Goal: Entertainment & Leisure: Consume media (video, audio)

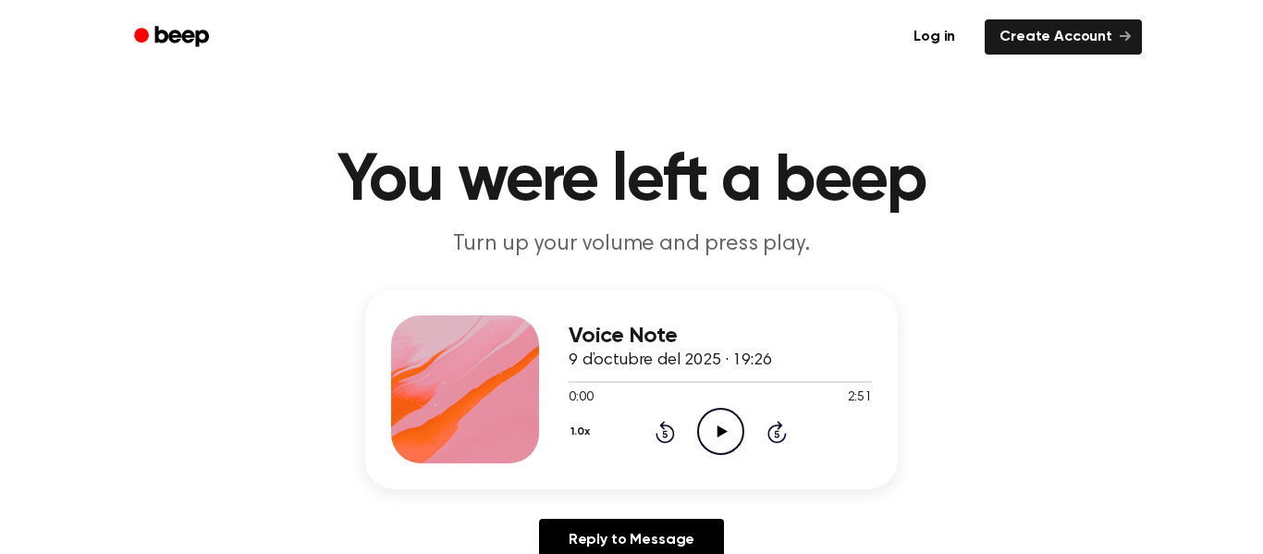
click at [731, 431] on icon "Play Audio" at bounding box center [720, 431] width 47 height 47
click at [582, 432] on button "1.0x" at bounding box center [583, 431] width 28 height 31
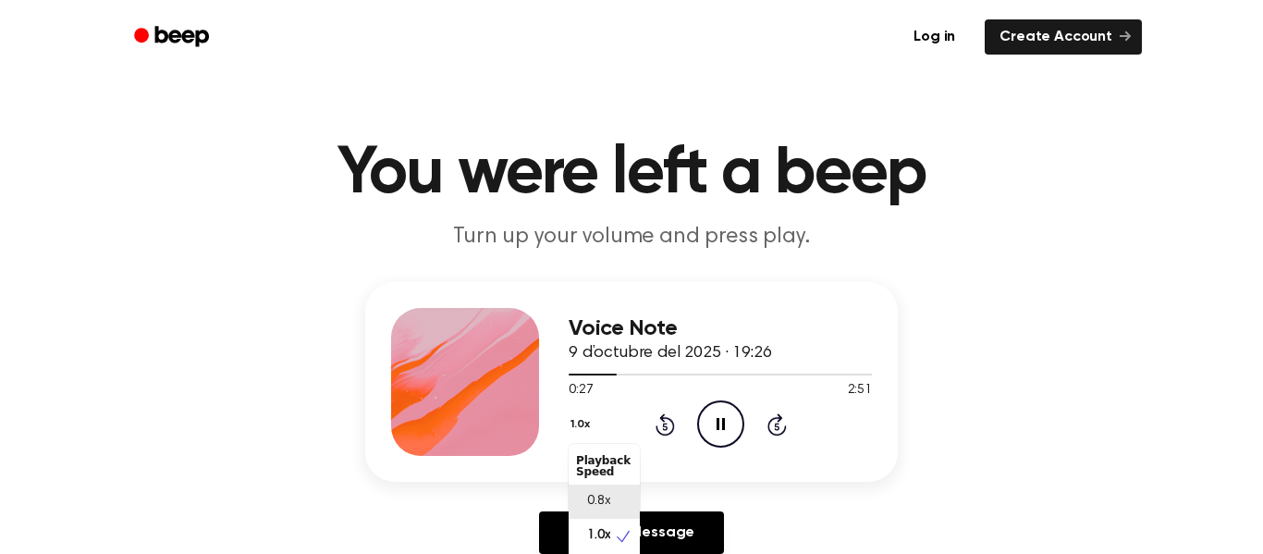
scroll to position [8, 0]
click at [583, 454] on div "Playback Speed" at bounding box center [604, 457] width 71 height 37
click at [594, 484] on span "0.8x" at bounding box center [598, 493] width 23 height 19
click at [582, 429] on button "0.8x" at bounding box center [584, 424] width 31 height 31
click at [615, 541] on div "1.0x" at bounding box center [604, 527] width 71 height 34
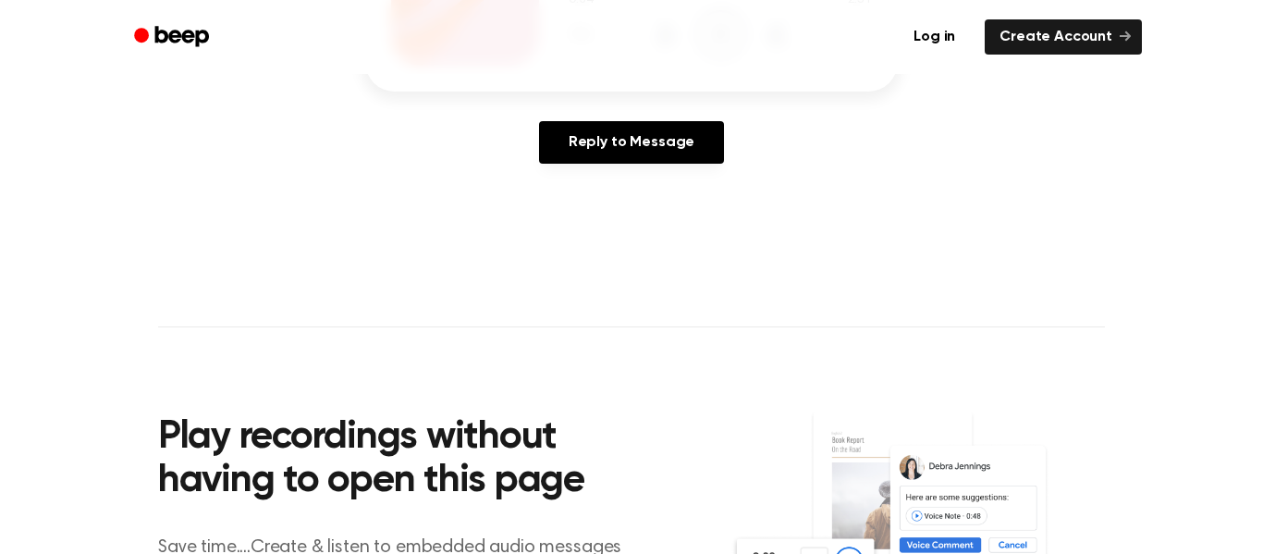
scroll to position [0, 0]
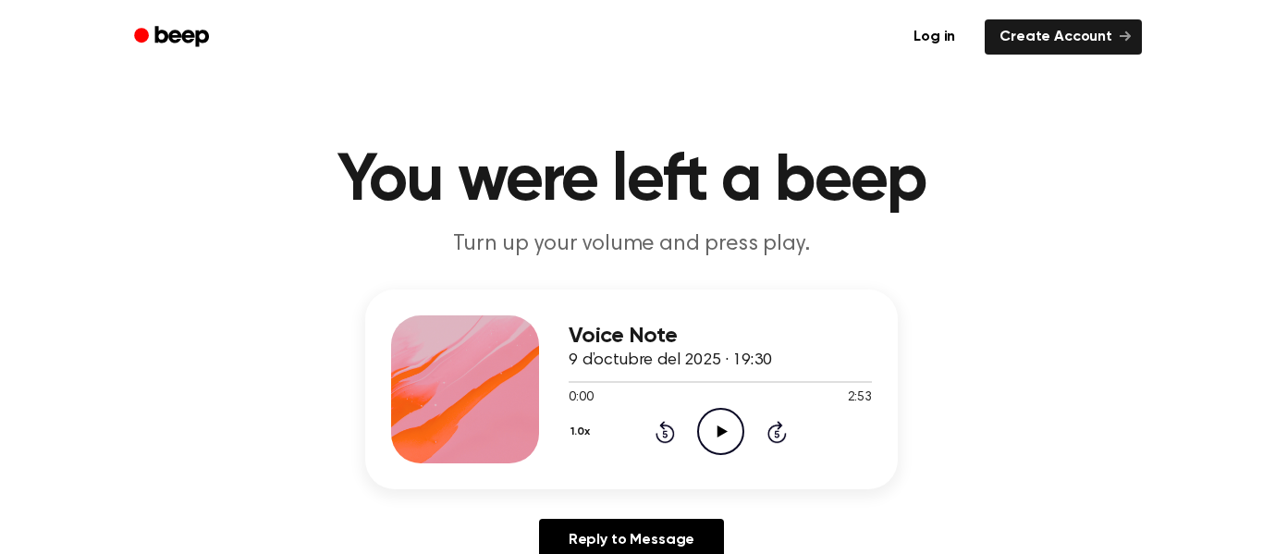
click at [744, 447] on div "1.0x Rewind 5 seconds Play Audio Skip 5 seconds" at bounding box center [720, 431] width 303 height 47
click at [734, 438] on icon "Play Audio" at bounding box center [720, 431] width 47 height 47
click at [591, 439] on button "1.0x" at bounding box center [583, 431] width 28 height 31
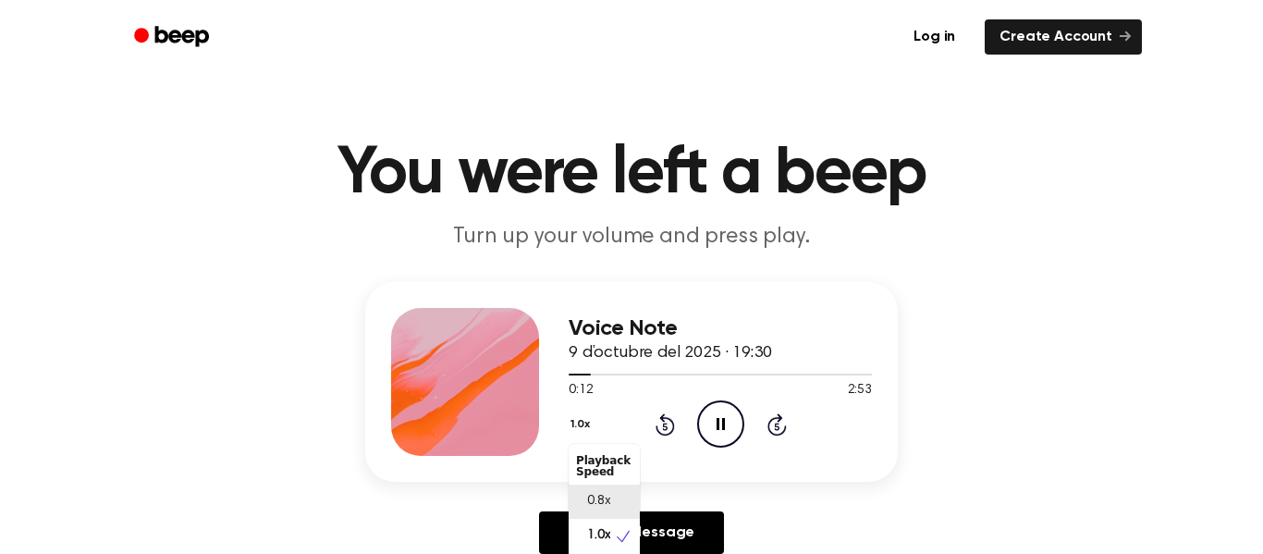
scroll to position [8, 0]
click at [1260, 437] on main "You were left a beep Turn up your volume and press play. Voice Note 9 d’octubre…" at bounding box center [631, 563] width 1263 height 1140
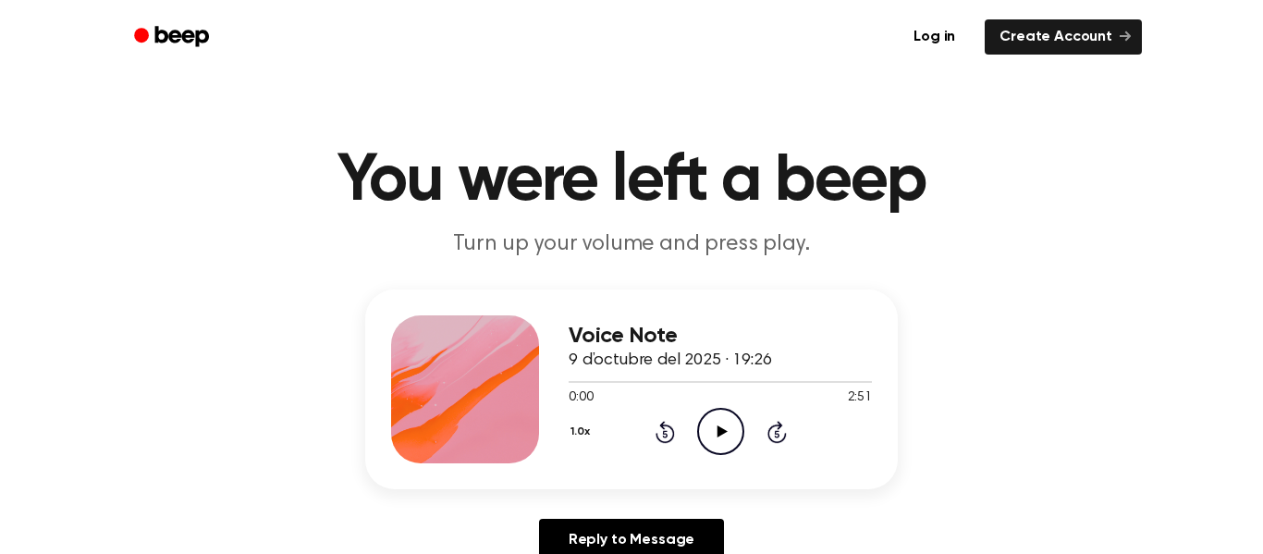
click at [732, 429] on icon "Play Audio" at bounding box center [720, 431] width 47 height 47
click at [713, 426] on icon "Play Audio" at bounding box center [720, 431] width 47 height 47
click at [588, 428] on button "1.0x" at bounding box center [583, 431] width 28 height 31
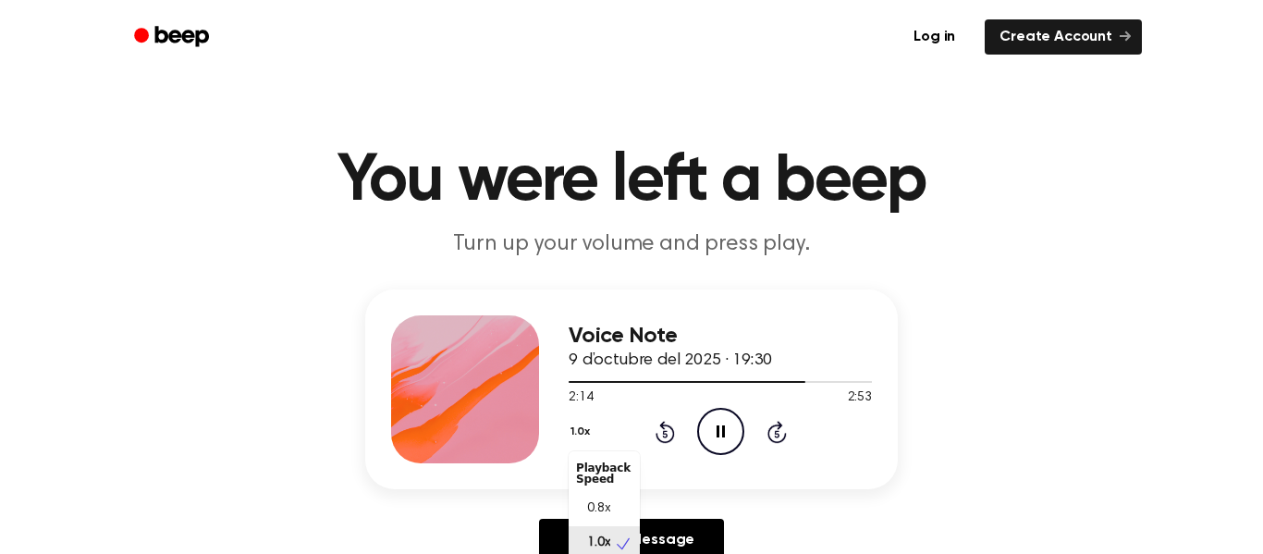
scroll to position [7, 0]
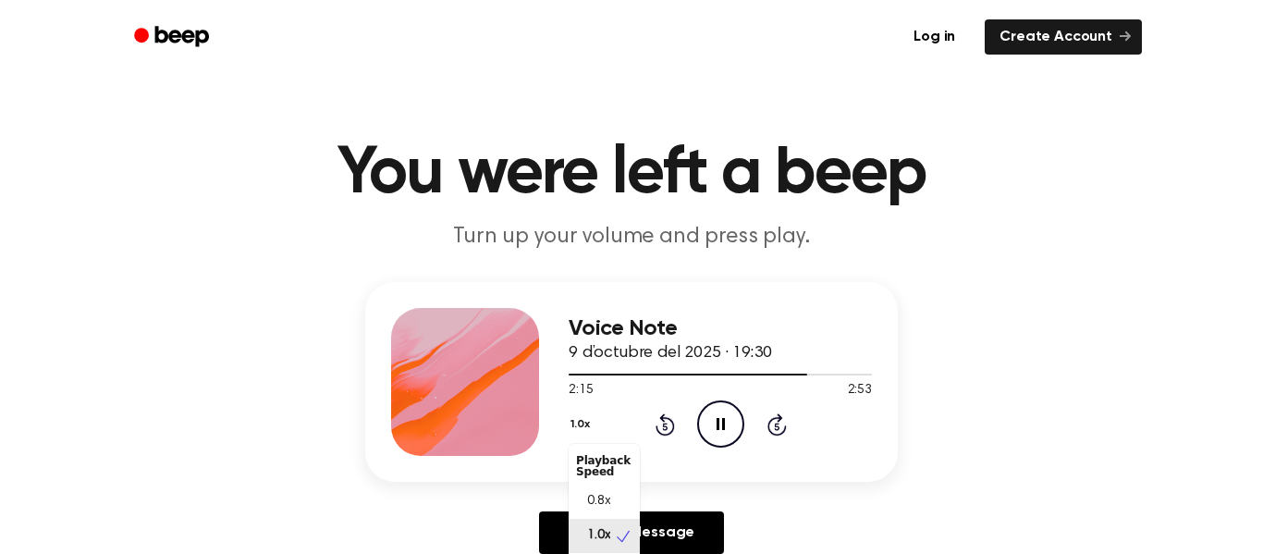
click at [611, 460] on div "Playback Speed" at bounding box center [604, 465] width 71 height 37
click at [606, 463] on div "Playback Speed" at bounding box center [604, 465] width 71 height 37
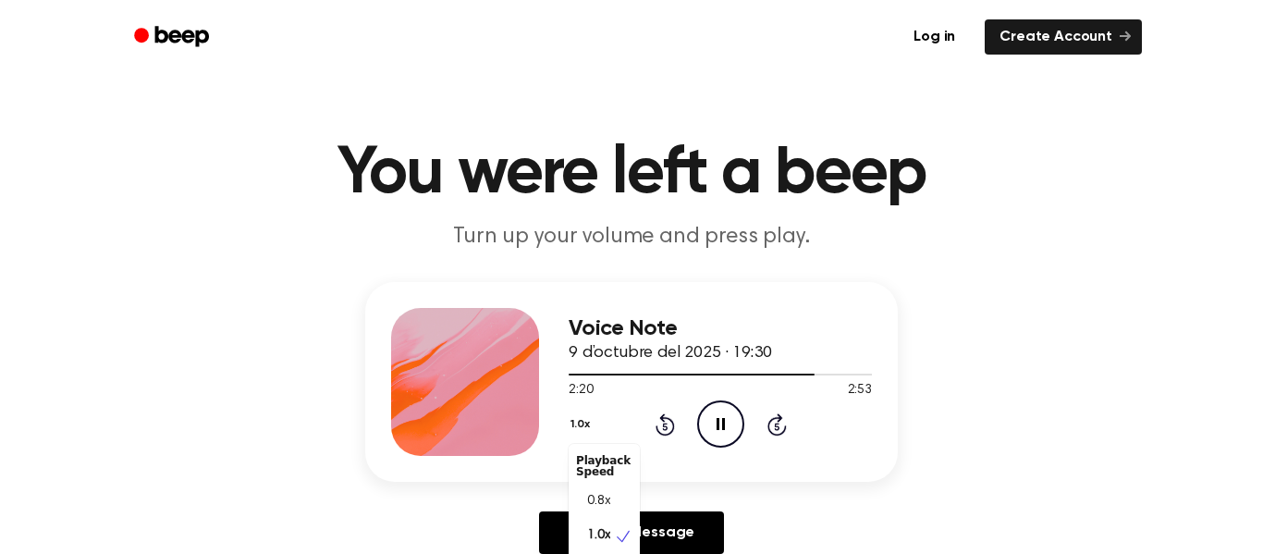
click at [606, 463] on div "Playback Speed" at bounding box center [604, 465] width 71 height 37
click at [796, 484] on div "Voice Note 9 d’octubre del 2025 · 19:30 2:21 2:53 Your browser does not support…" at bounding box center [631, 425] width 1219 height 287
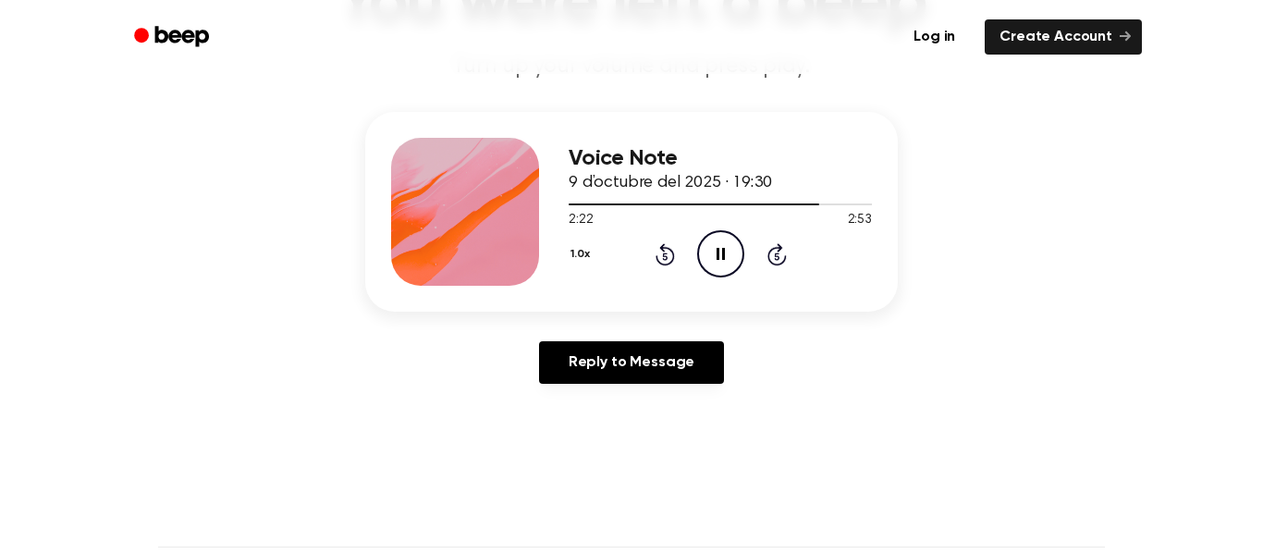
scroll to position [189, 0]
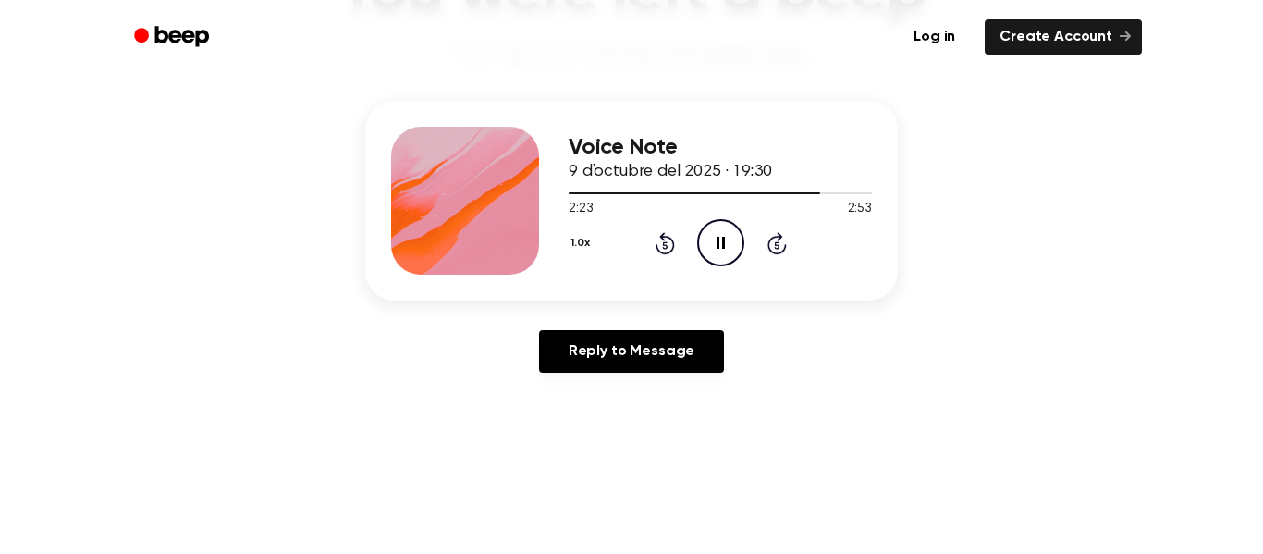
click at [706, 249] on icon "Pause Audio" at bounding box center [720, 242] width 47 height 47
click at [581, 227] on button "1.0x" at bounding box center [583, 242] width 28 height 31
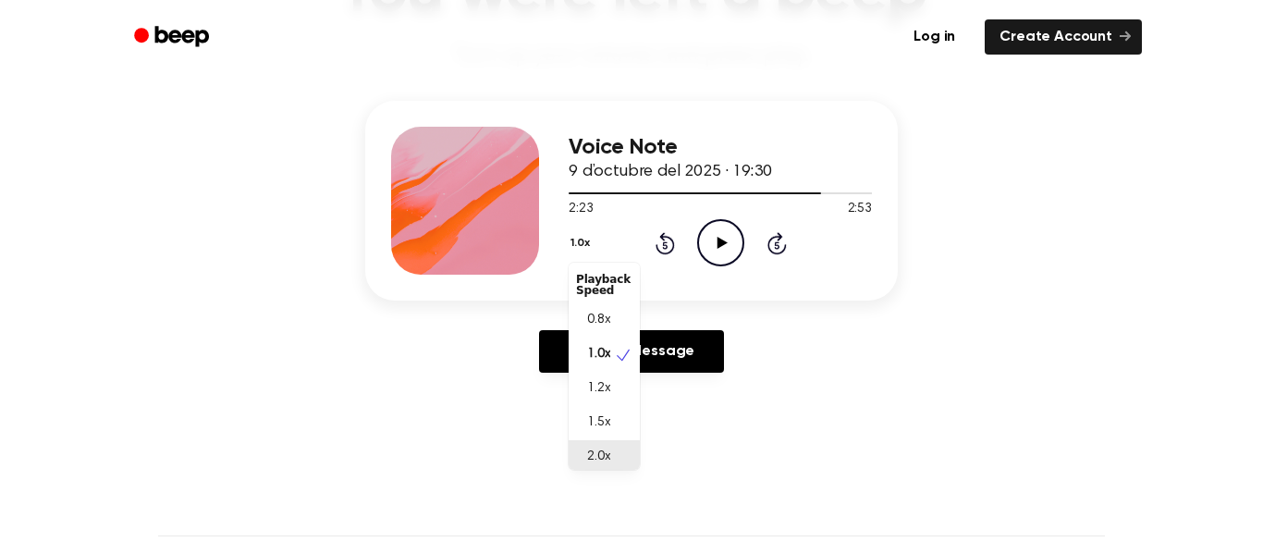
click at [606, 443] on div "2.0x" at bounding box center [604, 457] width 71 height 34
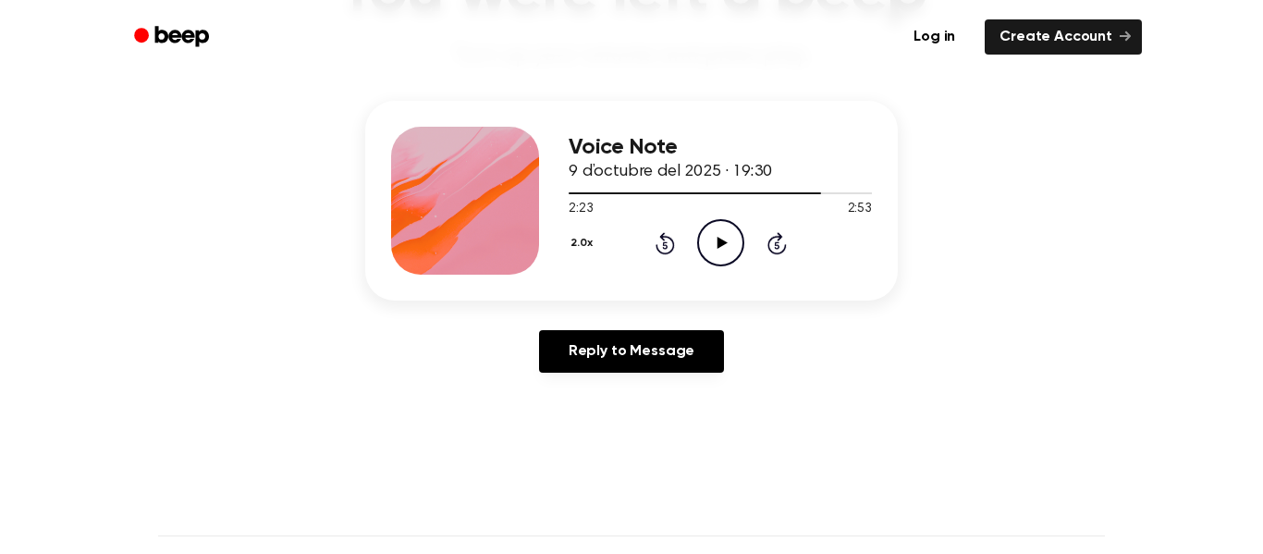
click at [728, 227] on icon "Play Audio" at bounding box center [720, 242] width 47 height 47
click at [694, 247] on div "2.0x Rewind 5 seconds Play Audio Skip 5 seconds" at bounding box center [720, 242] width 303 height 47
click at [748, 270] on div "Voice Note 9 d’octubre del 2025 · 19:30 2:53 2:53 Your browser does not support…" at bounding box center [720, 201] width 303 height 148
click at [677, 247] on div "2.0x Rewind 5 seconds Play Audio Skip 5 seconds" at bounding box center [720, 242] width 303 height 47
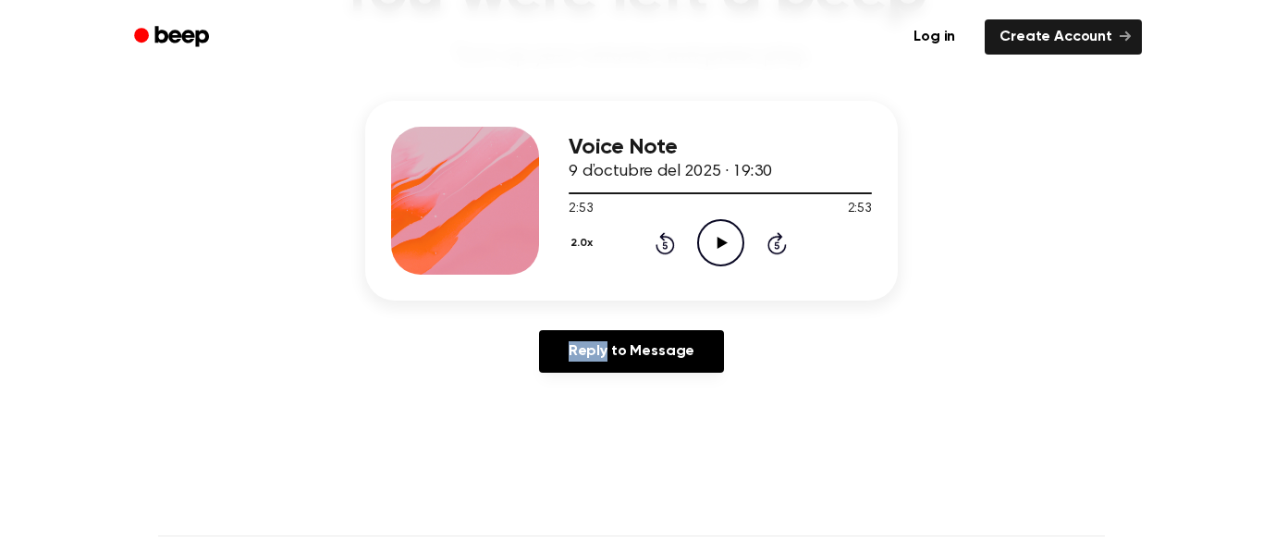
click at [662, 243] on icon at bounding box center [664, 244] width 5 height 7
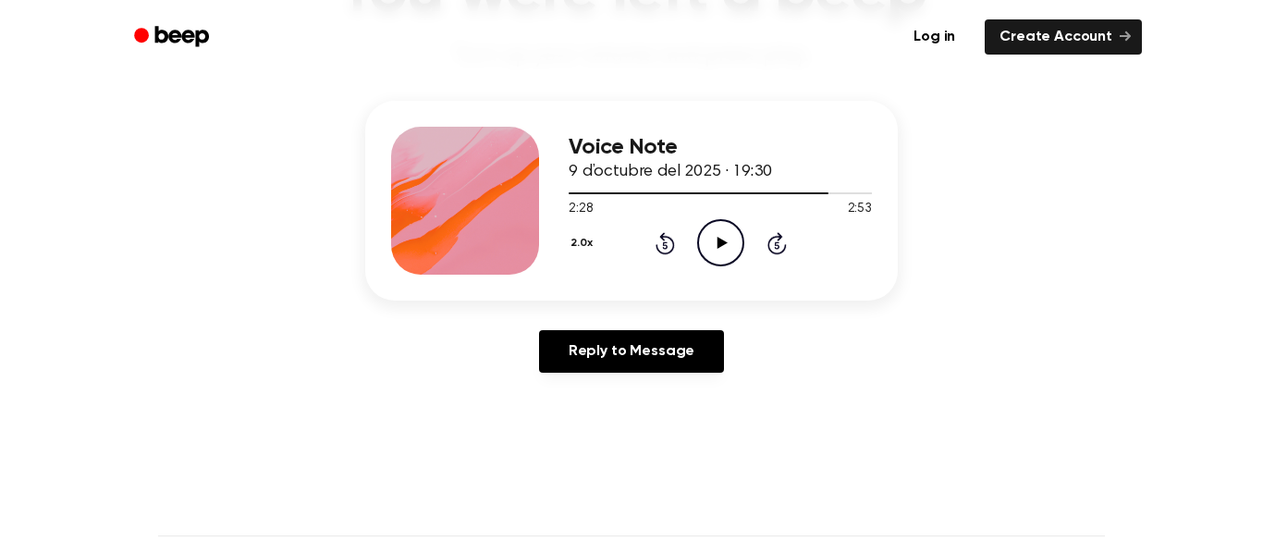
click at [662, 243] on icon at bounding box center [664, 244] width 5 height 7
click at [712, 251] on icon "Play Audio" at bounding box center [720, 242] width 47 height 47
click at [665, 245] on icon at bounding box center [664, 244] width 5 height 7
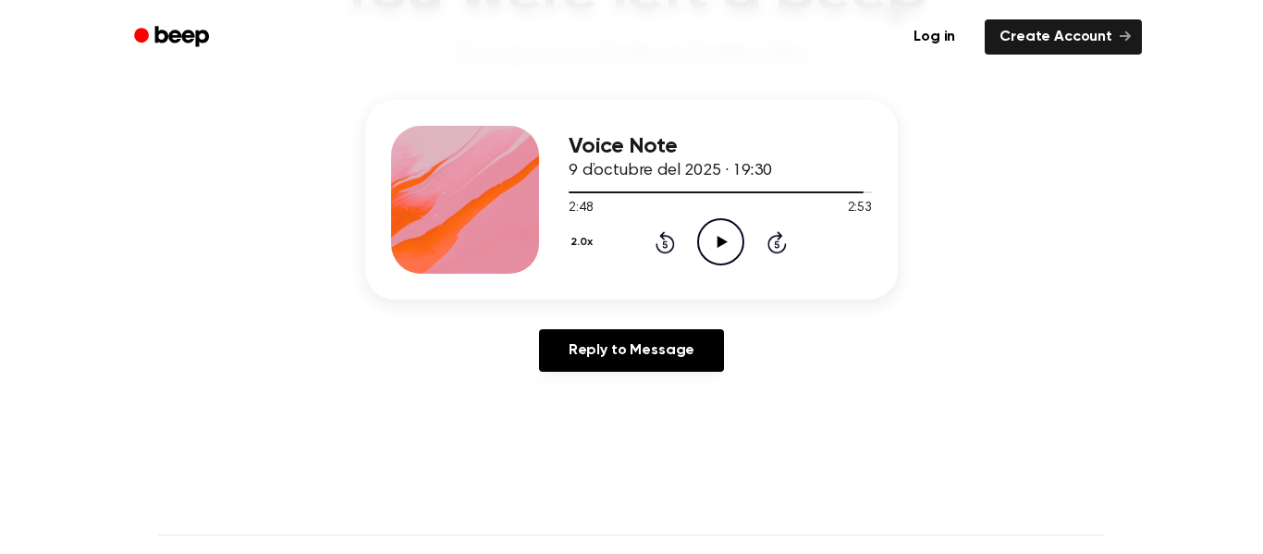
scroll to position [191, 0]
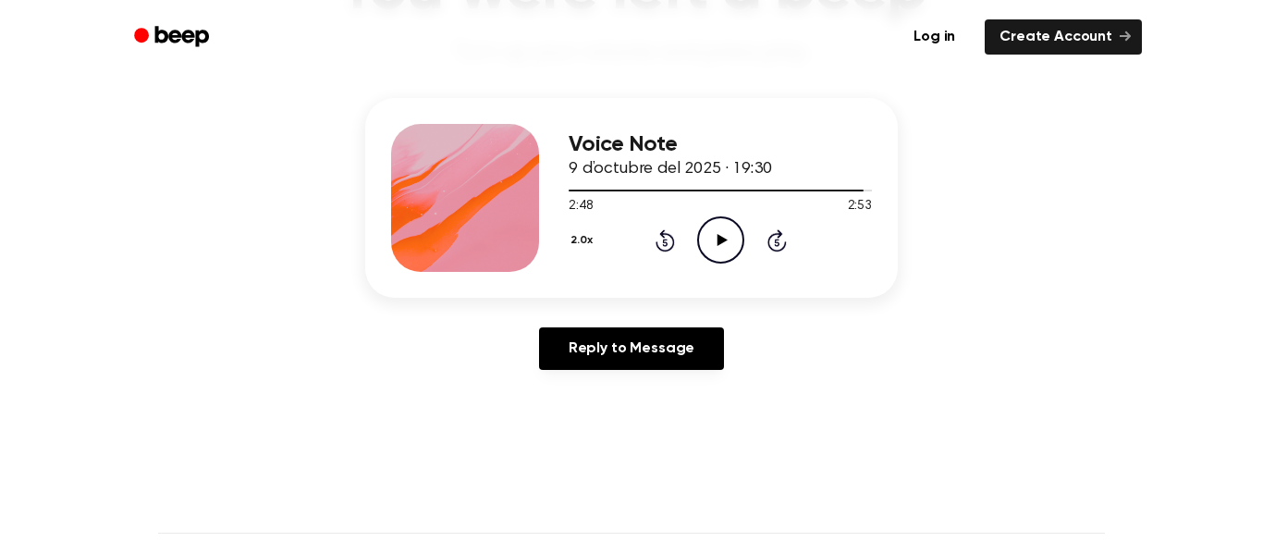
click at [659, 240] on icon "Rewind 5 seconds" at bounding box center [665, 240] width 20 height 24
click at [658, 240] on icon "Rewind 5 seconds" at bounding box center [665, 240] width 20 height 24
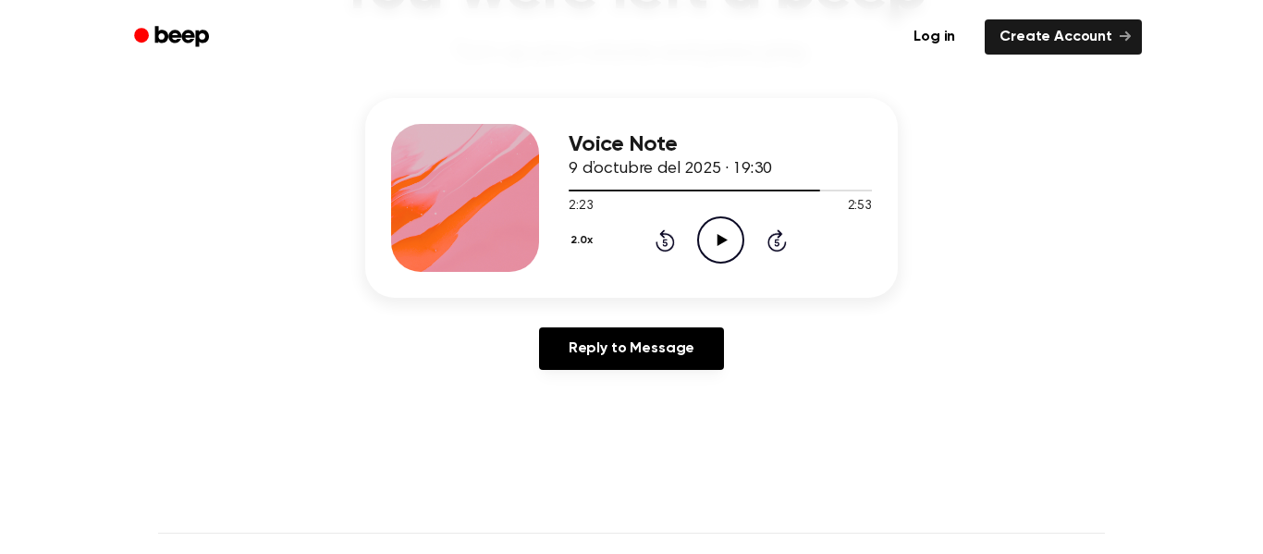
click at [665, 242] on icon at bounding box center [664, 242] width 5 height 7
click at [660, 240] on icon "Rewind 5 seconds" at bounding box center [665, 240] width 20 height 24
click at [659, 240] on icon "Rewind 5 seconds" at bounding box center [665, 240] width 20 height 24
click at [664, 242] on icon at bounding box center [664, 242] width 5 height 7
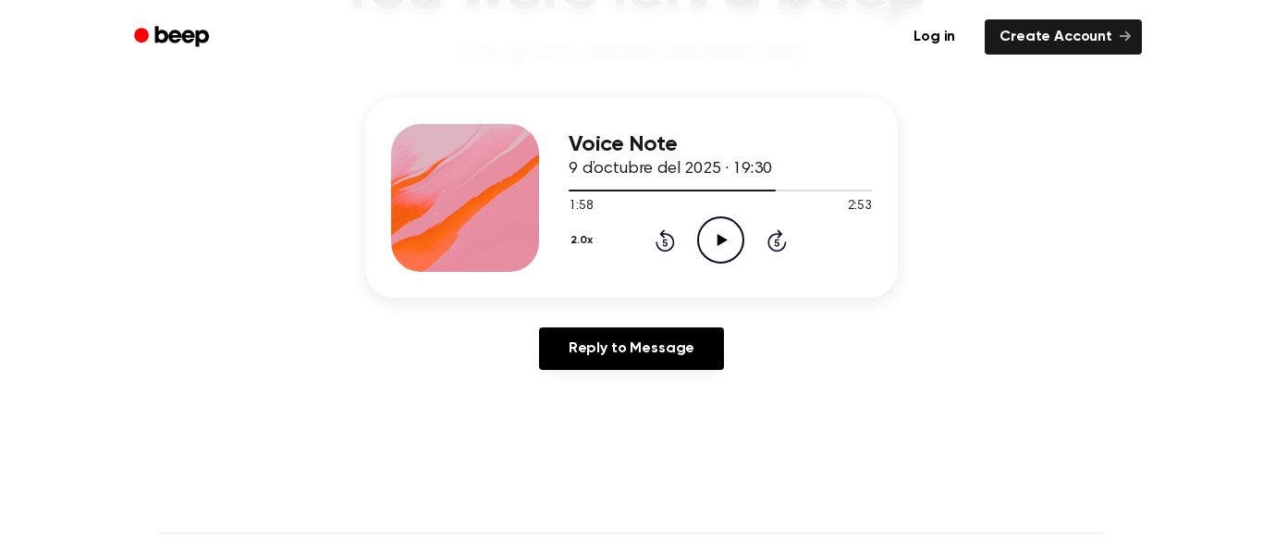
click at [657, 242] on icon at bounding box center [664, 240] width 19 height 22
click at [713, 217] on icon "Play Audio" at bounding box center [720, 239] width 47 height 47
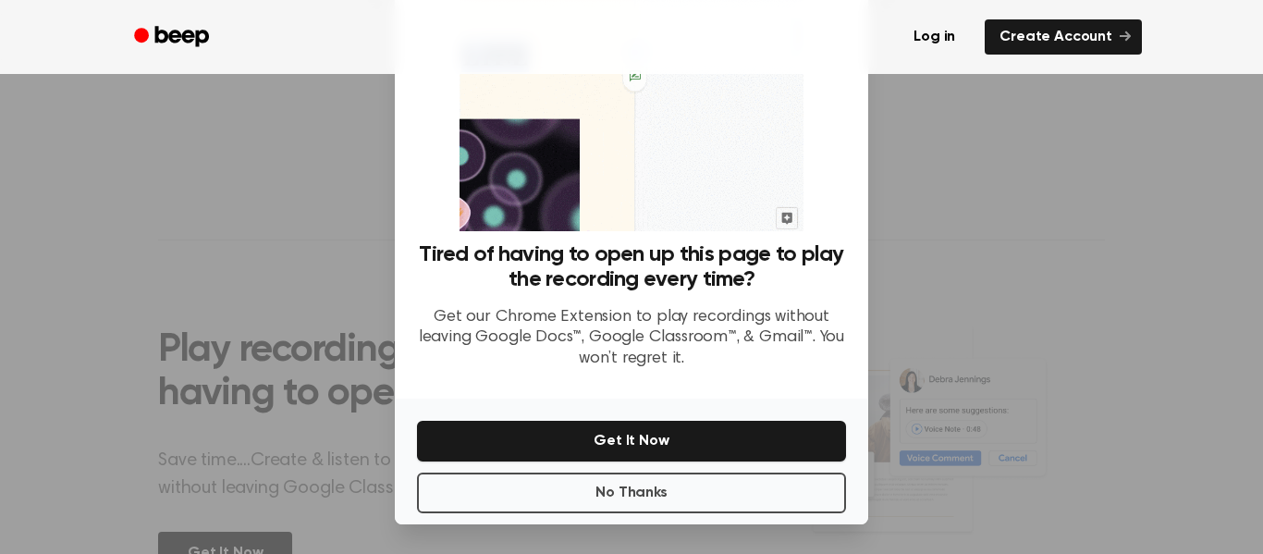
scroll to position [117, 0]
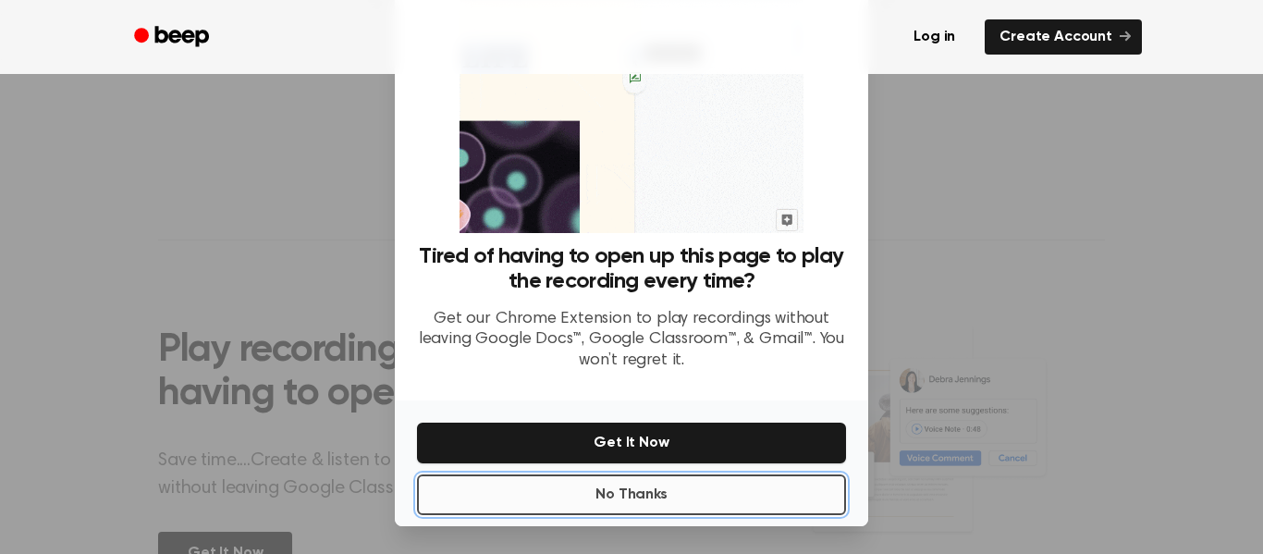
click at [536, 488] on button "No Thanks" at bounding box center [631, 494] width 429 height 41
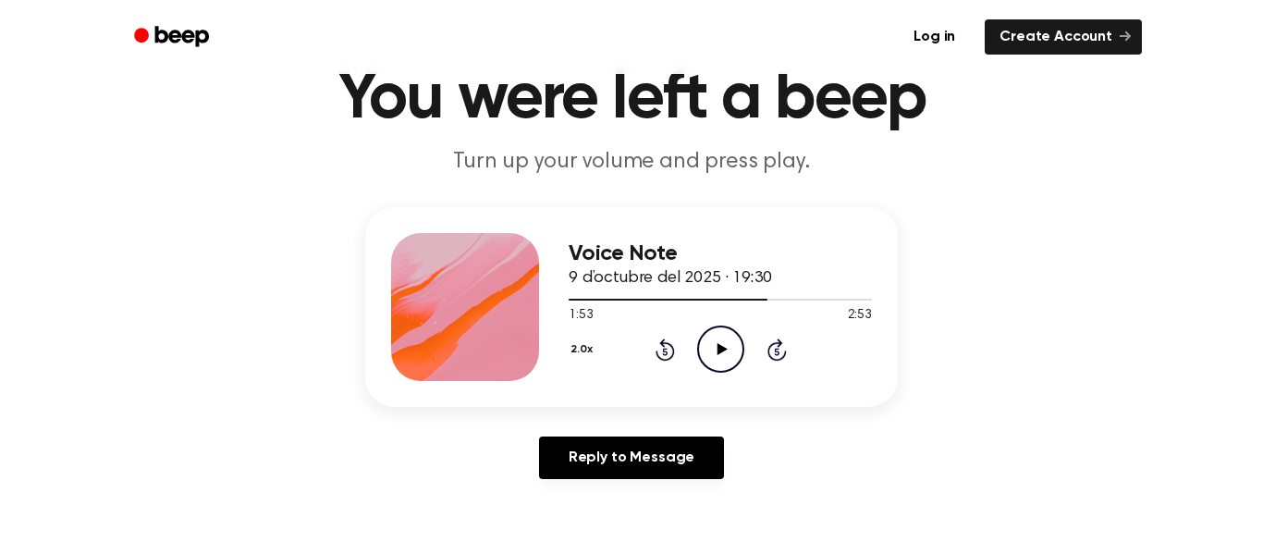
scroll to position [0, 0]
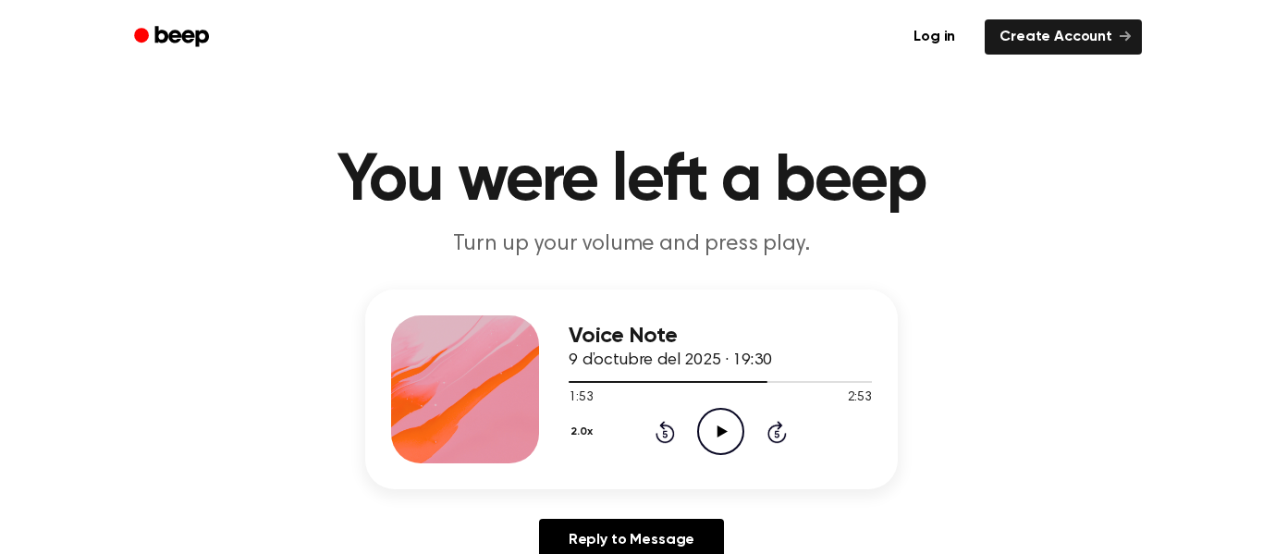
click at [718, 435] on icon at bounding box center [722, 431] width 10 height 12
click at [708, 411] on circle at bounding box center [720, 431] width 45 height 45
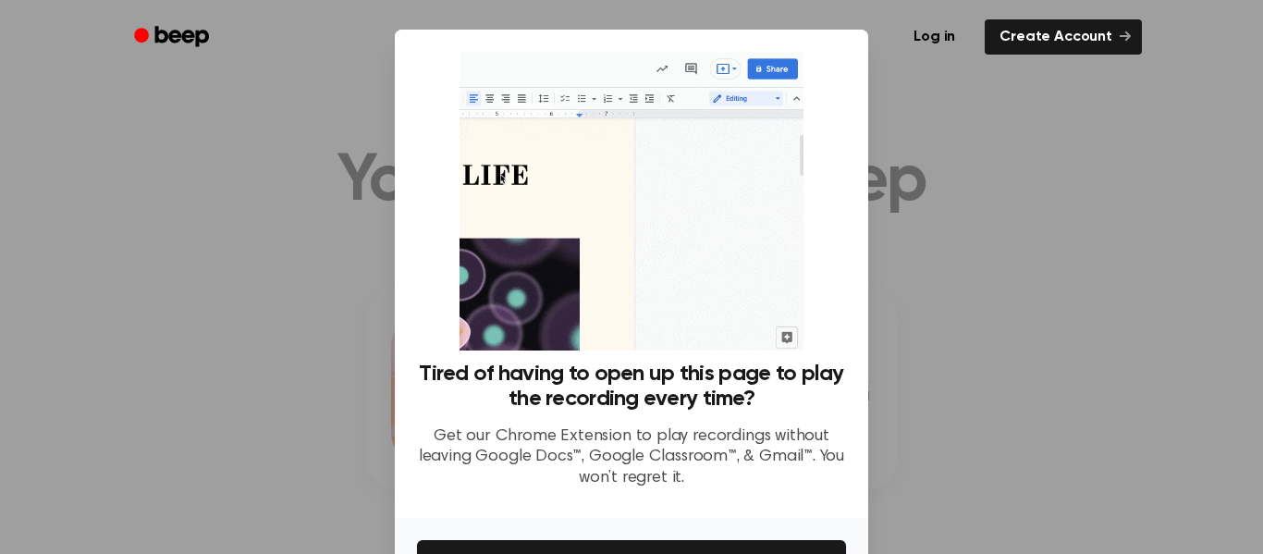
scroll to position [119, 0]
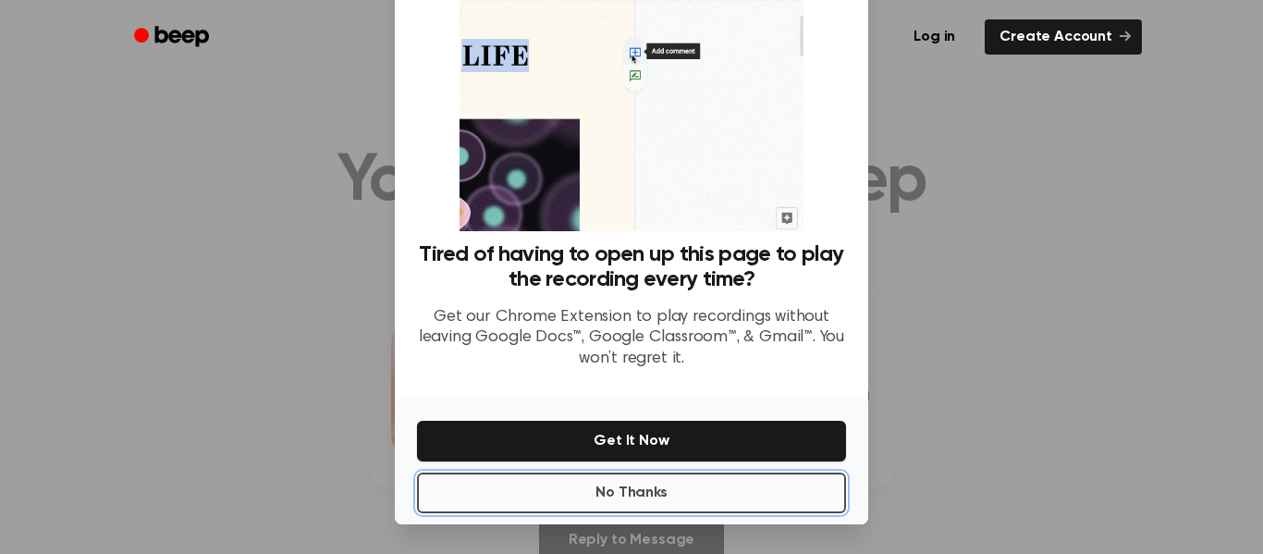
click at [709, 488] on button "No Thanks" at bounding box center [631, 492] width 429 height 41
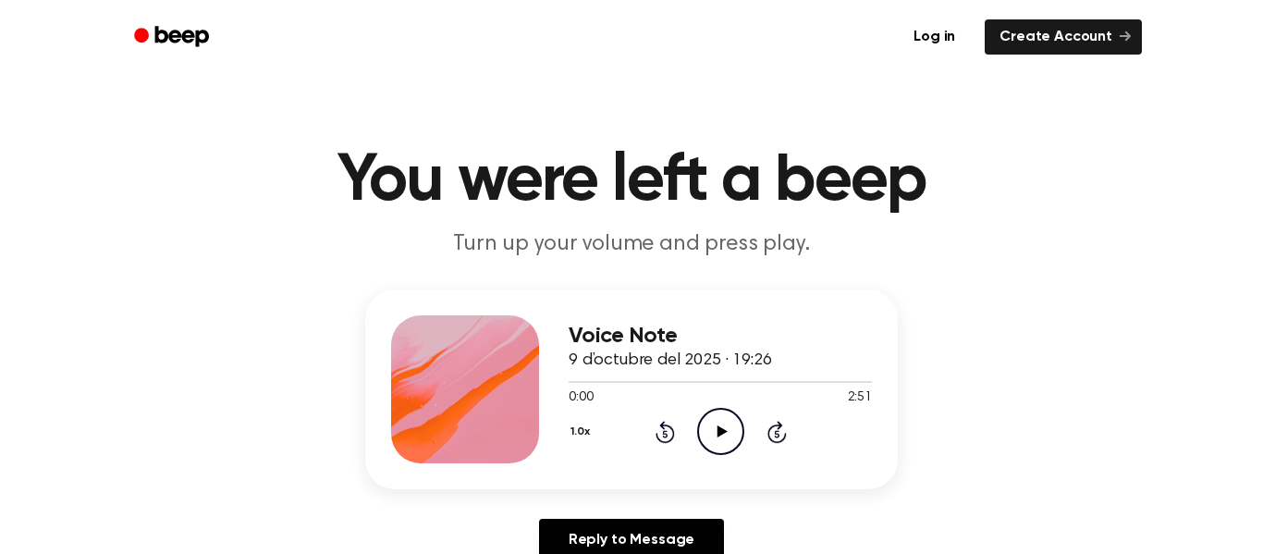
click at [713, 450] on icon "Play Audio" at bounding box center [720, 431] width 47 height 47
click at [580, 433] on button "1.0x" at bounding box center [583, 431] width 28 height 31
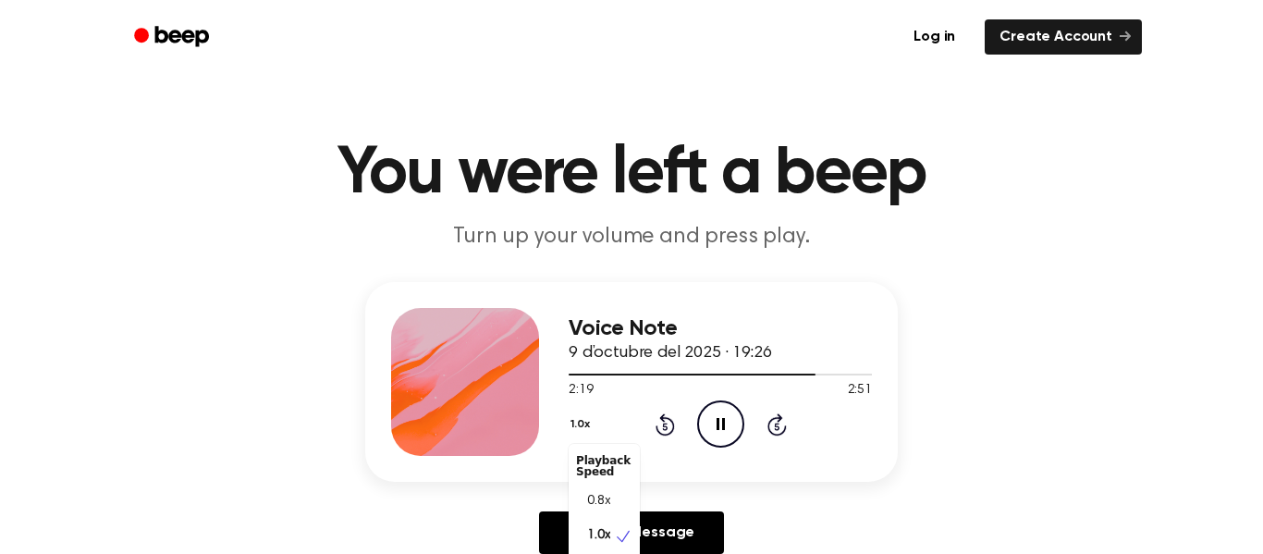
click at [721, 425] on div "1.0x Playback Speed 0.8x 1.0x 1.2x 1.5x 2.0x Rewind 5 seconds Pause Audio Skip …" at bounding box center [720, 423] width 303 height 47
click at [583, 421] on button "1.0x" at bounding box center [583, 424] width 28 height 31
click at [735, 417] on div "1.0x Playback Speed 0.8x 1.0x 1.2x 1.5x 2.0x Rewind 5 seconds Pause Audio Skip …" at bounding box center [720, 423] width 303 height 47
click at [703, 423] on icon "Pause Audio" at bounding box center [720, 423] width 47 height 47
click at [577, 423] on button "1.0x" at bounding box center [583, 424] width 28 height 31
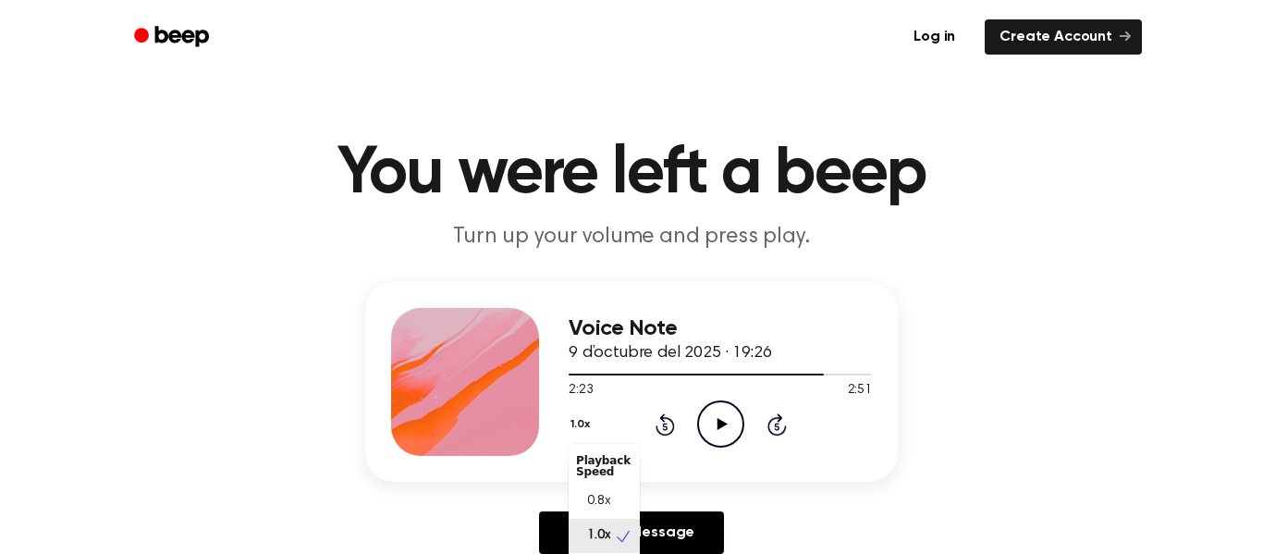
scroll to position [8, 0]
click at [600, 440] on div "1.0x Playback Speed 0.8x 1.0x 1.2x 1.5x 2.0x Rewind 5 seconds Play Audio Skip 5…" at bounding box center [720, 423] width 303 height 47
click at [601, 415] on div "1.0x Rewind 5 seconds Play Audio Skip 5 seconds" at bounding box center [720, 423] width 303 height 47
click at [590, 422] on button "1.0x" at bounding box center [583, 424] width 28 height 31
click at [731, 495] on div "Voice Note 9 d’octubre del 2025 · 19:26 2:23 2:51 Your browser does not support…" at bounding box center [631, 425] width 1219 height 287
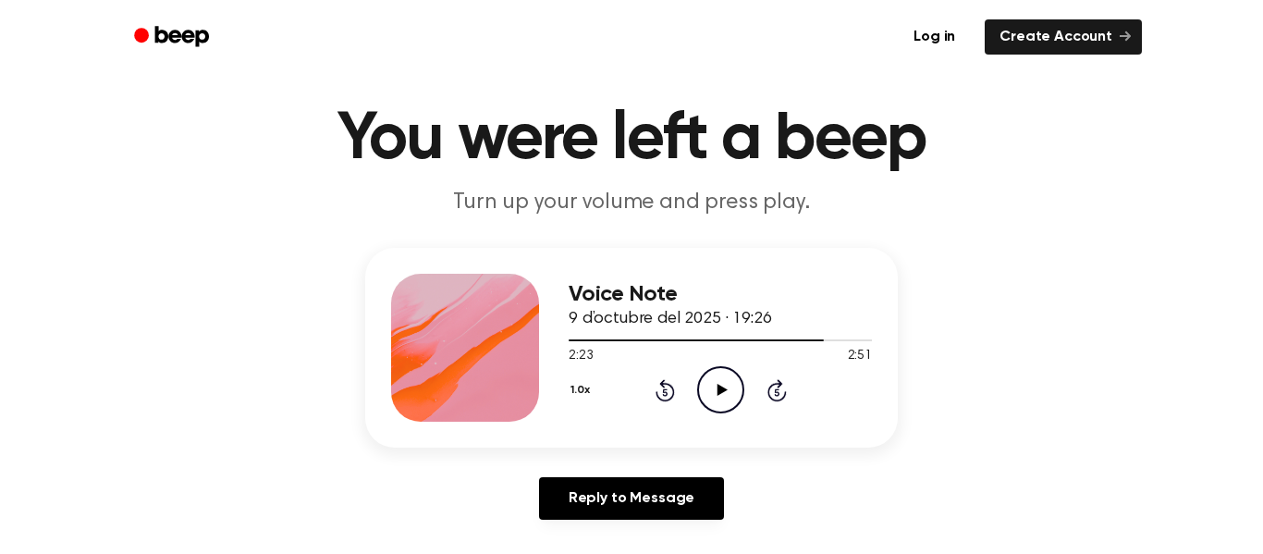
scroll to position [61, 0]
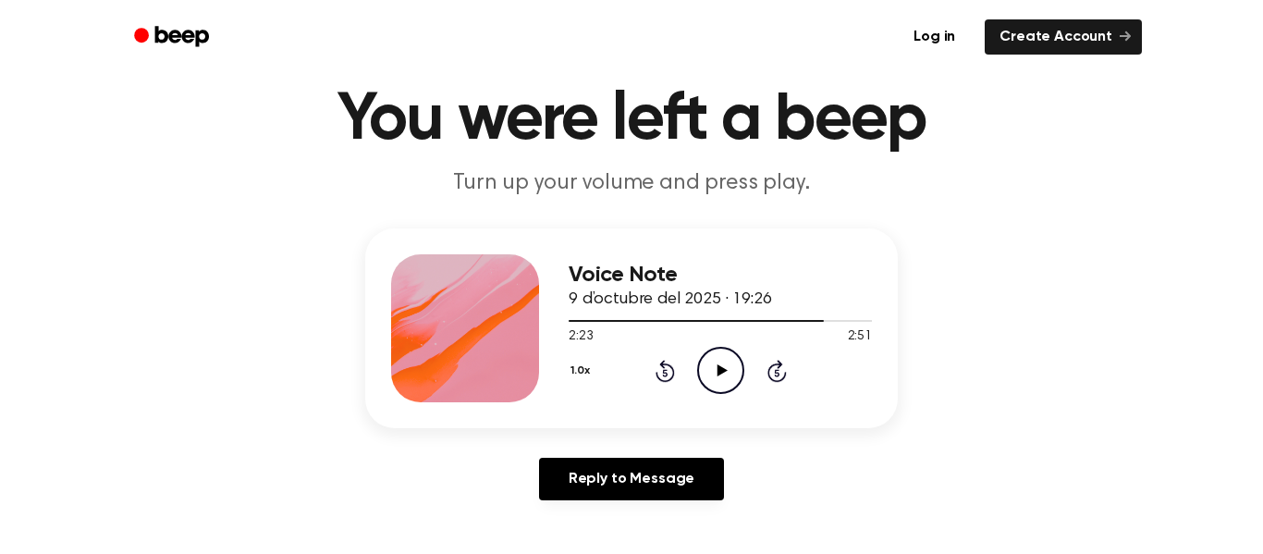
click at [582, 370] on button "1.0x" at bounding box center [583, 370] width 28 height 31
click at [612, 541] on div "1.5x" at bounding box center [604, 542] width 71 height 34
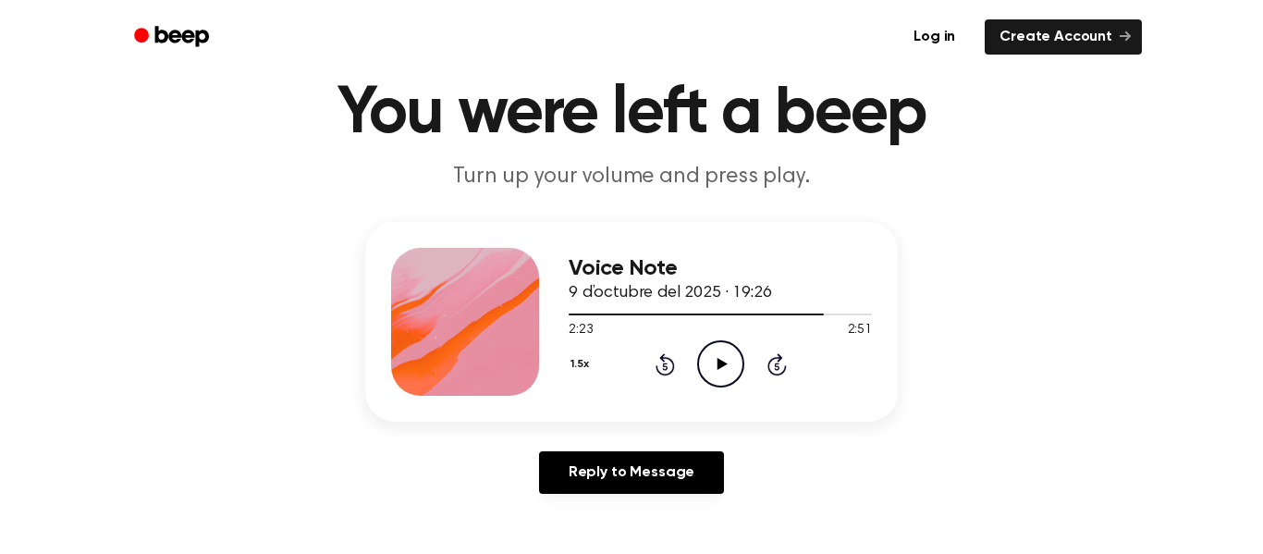
click at [569, 370] on div "1.5x" at bounding box center [582, 365] width 27 height 29
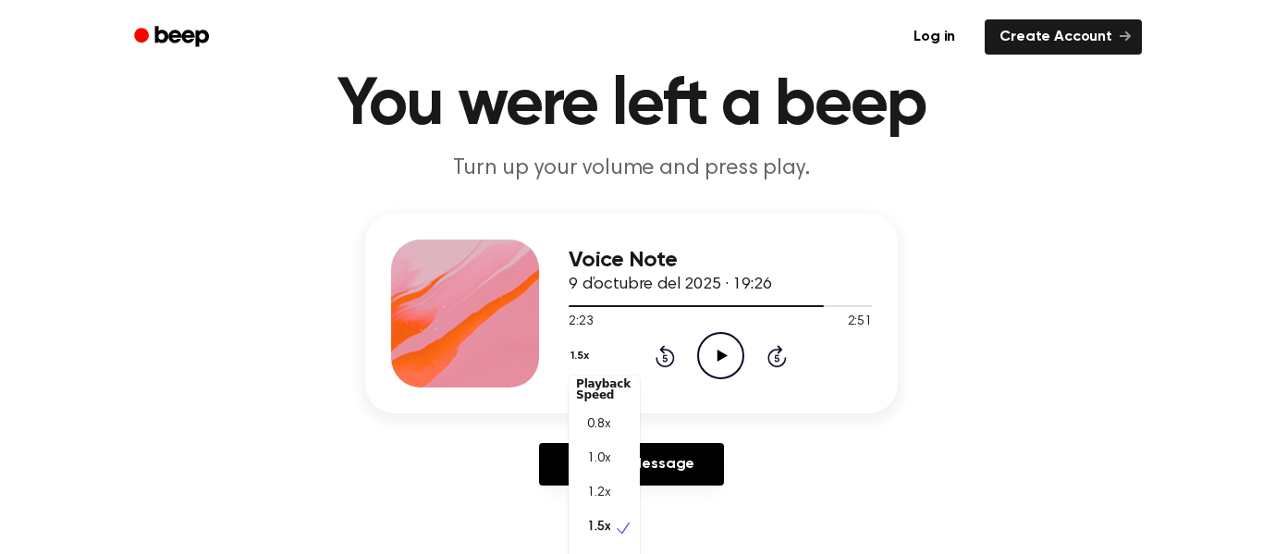
click at [722, 446] on div "Voice Note 9 d’octubre del 2025 · 19:26 2:23 2:51 Your browser does not support…" at bounding box center [631, 357] width 1219 height 287
click at [706, 351] on icon "Play Audio" at bounding box center [720, 355] width 47 height 47
click at [668, 350] on icon at bounding box center [664, 356] width 19 height 22
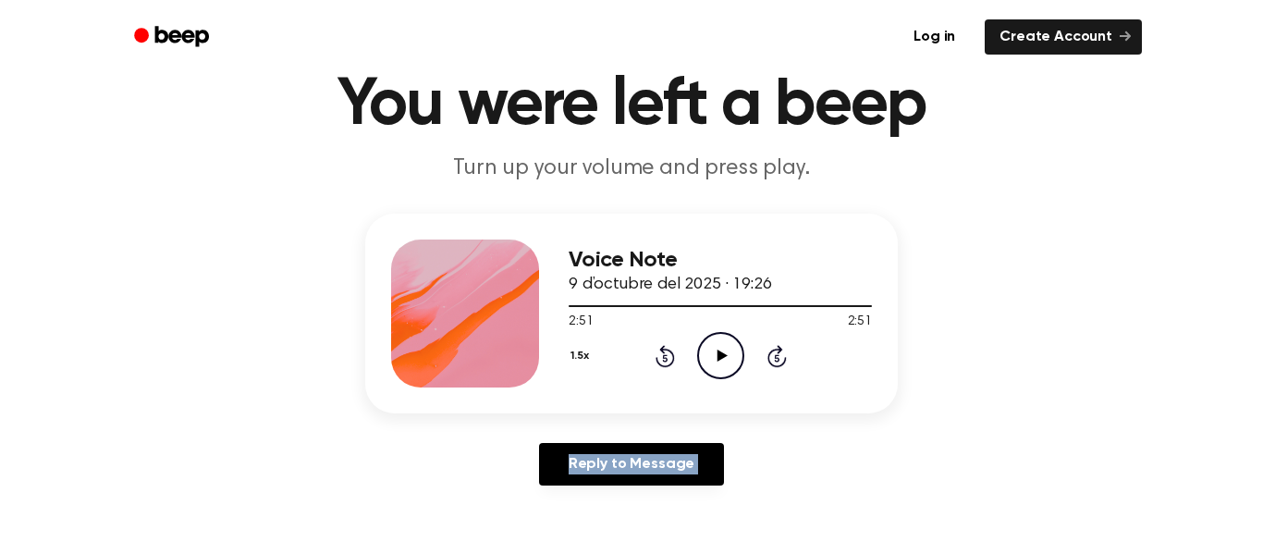
click at [664, 358] on icon at bounding box center [664, 357] width 5 height 7
click at [659, 357] on icon "Rewind 5 seconds" at bounding box center [665, 356] width 20 height 24
click at [662, 359] on icon "Rewind 5 seconds" at bounding box center [665, 356] width 20 height 24
click at [663, 358] on icon at bounding box center [664, 357] width 5 height 7
click at [665, 358] on icon at bounding box center [664, 357] width 5 height 7
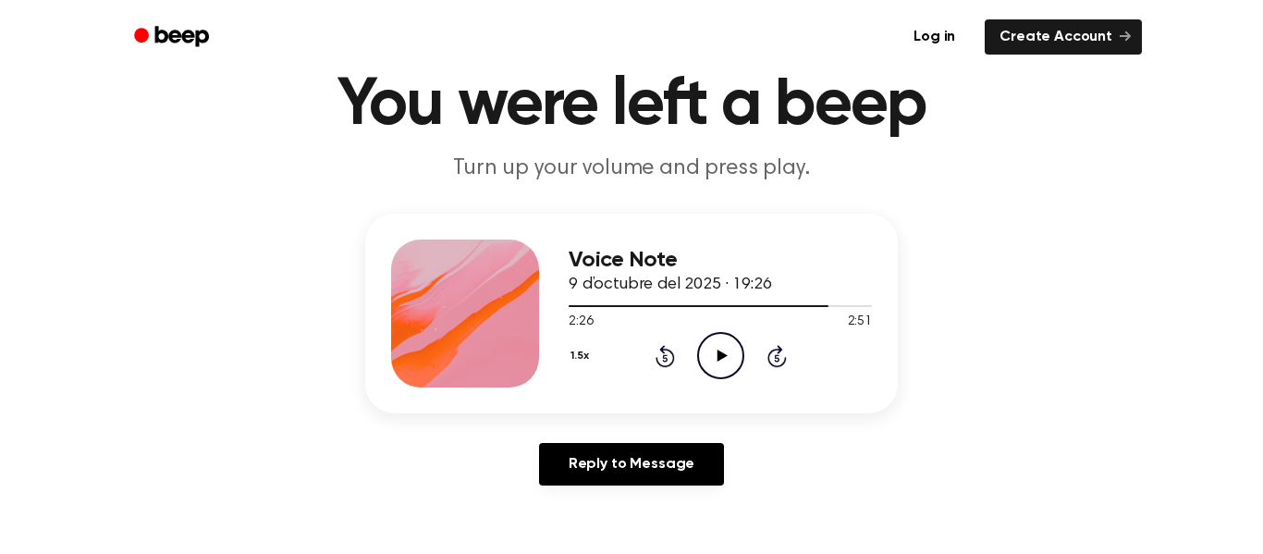
click at [665, 358] on icon at bounding box center [664, 357] width 5 height 7
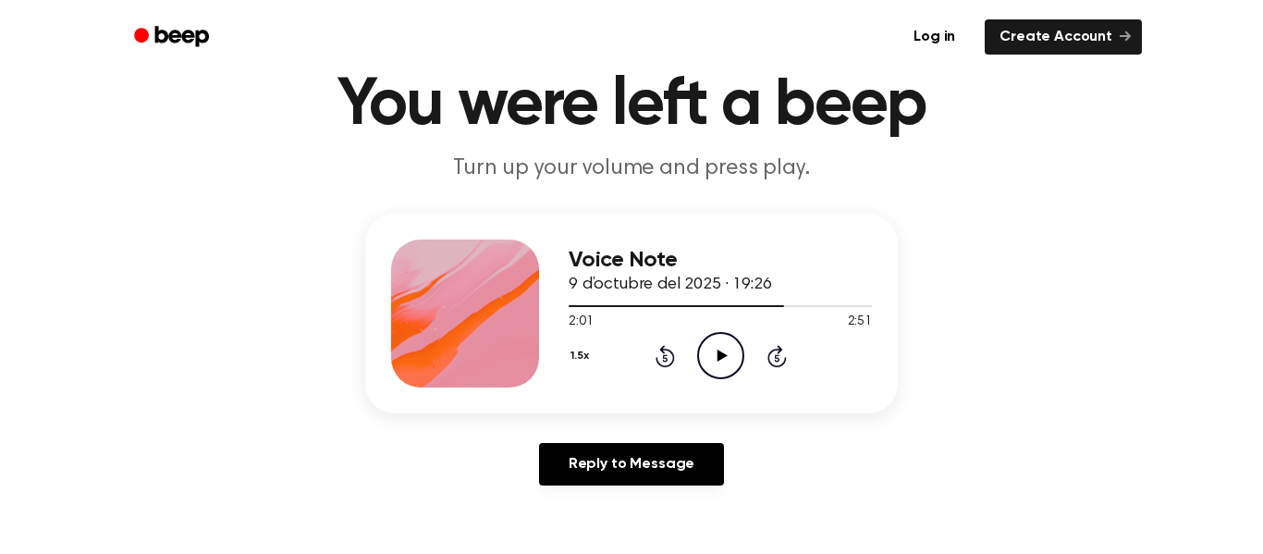
click at [665, 358] on icon at bounding box center [664, 357] width 5 height 7
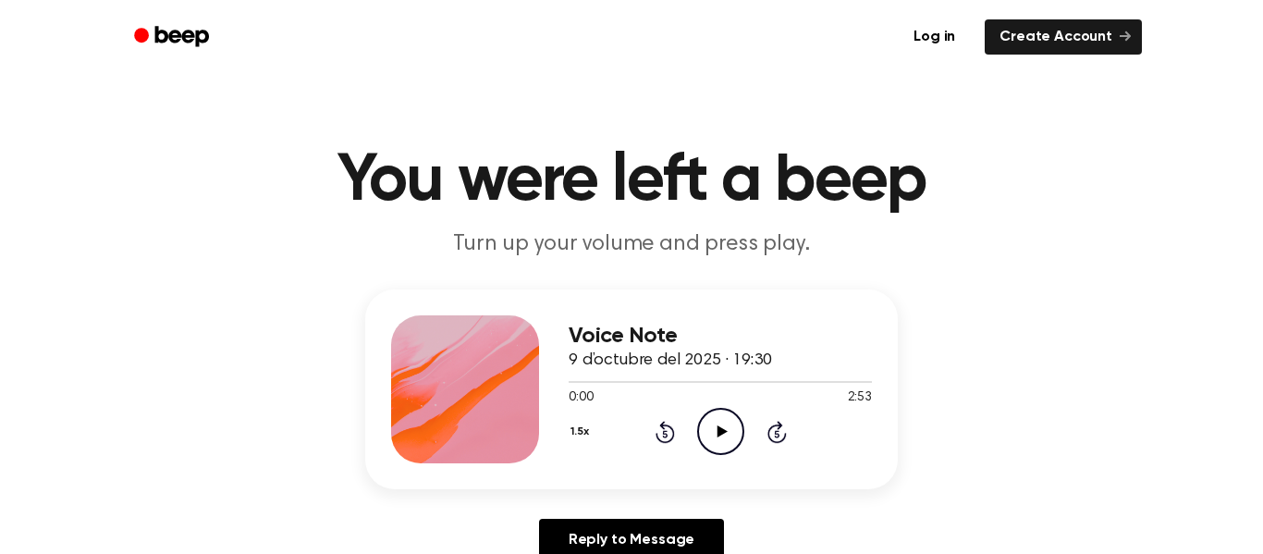
click at [570, 431] on button "1.5x" at bounding box center [582, 431] width 27 height 31
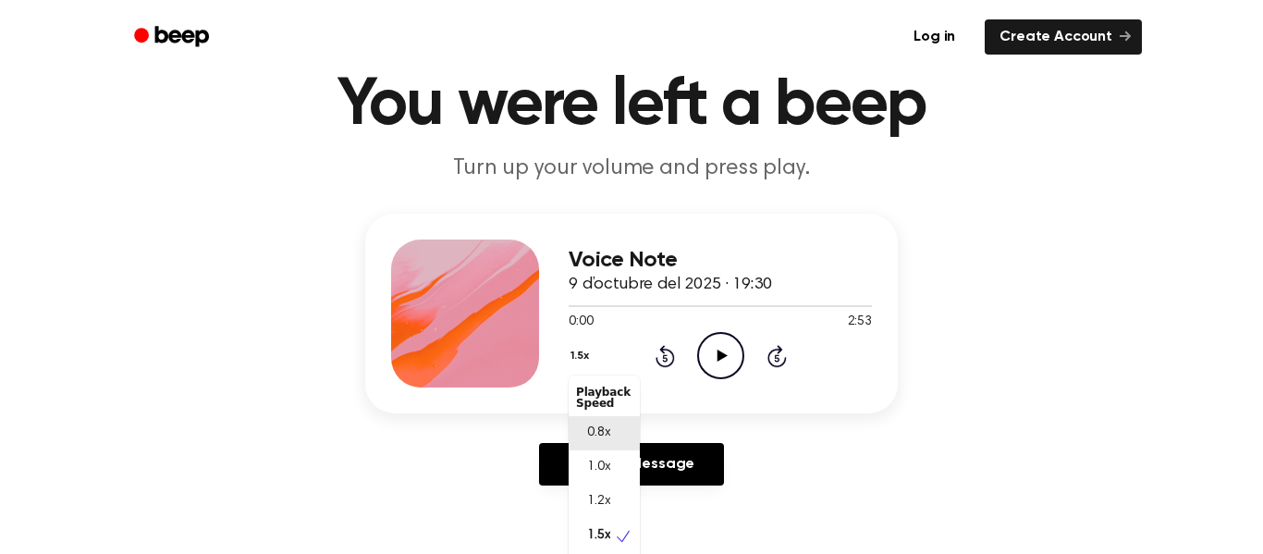
scroll to position [8, 0]
click at [719, 362] on div "1.5x Playback Speed 0.8x 1.0x 1.2x 1.5x 2.0x Rewind 5 seconds Play Audio Skip 5…" at bounding box center [720, 355] width 303 height 47
click at [729, 365] on icon "Play Audio" at bounding box center [720, 355] width 47 height 47
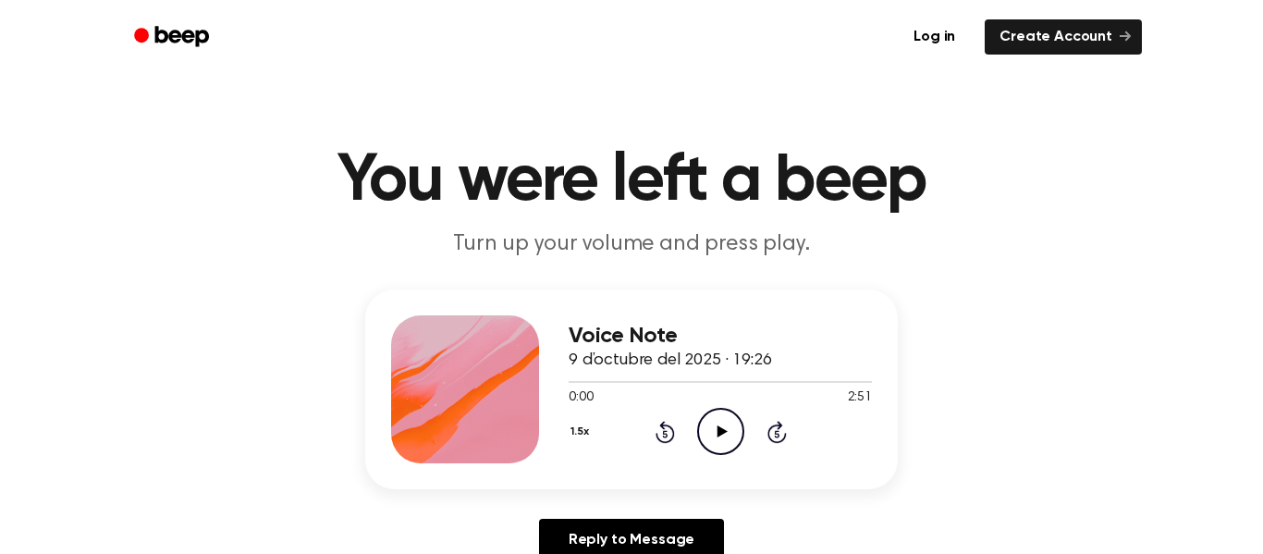
click at [728, 439] on icon "Play Audio" at bounding box center [720, 431] width 47 height 47
click at [726, 423] on icon "Play Audio" at bounding box center [720, 431] width 47 height 47
click at [721, 422] on icon "Play Audio" at bounding box center [720, 431] width 47 height 47
click at [717, 443] on icon "Play Audio" at bounding box center [720, 431] width 47 height 47
